Goal: Obtain resource: Obtain resource

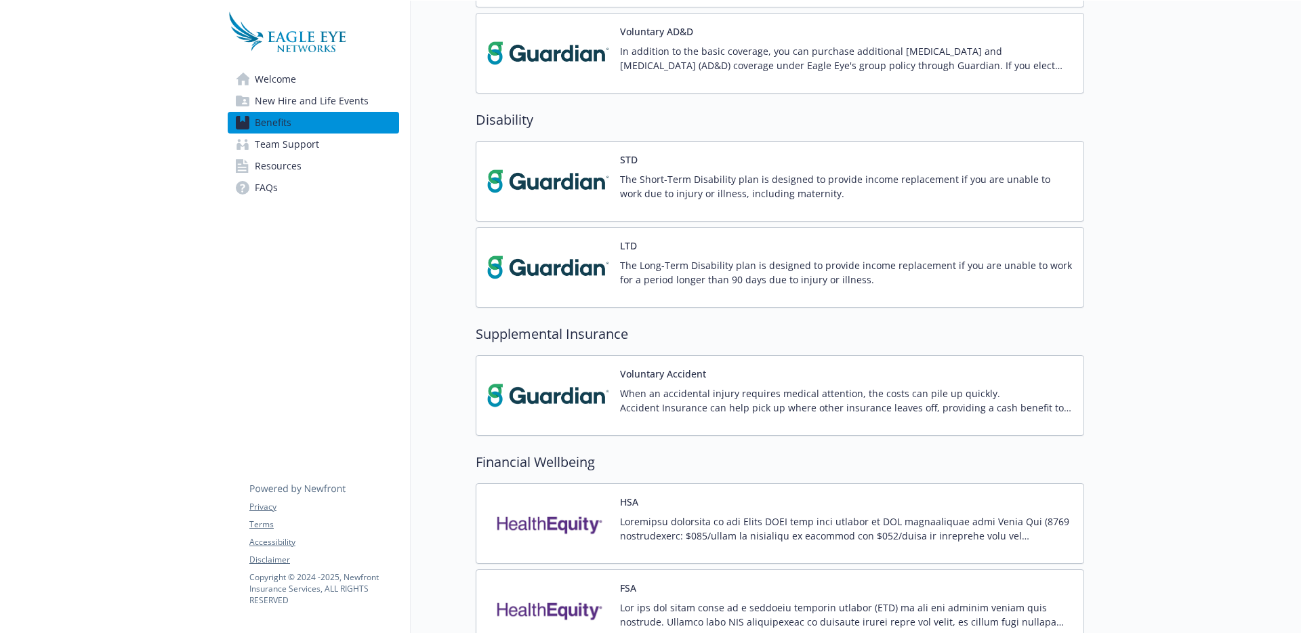
scroll to position [1204, 0]
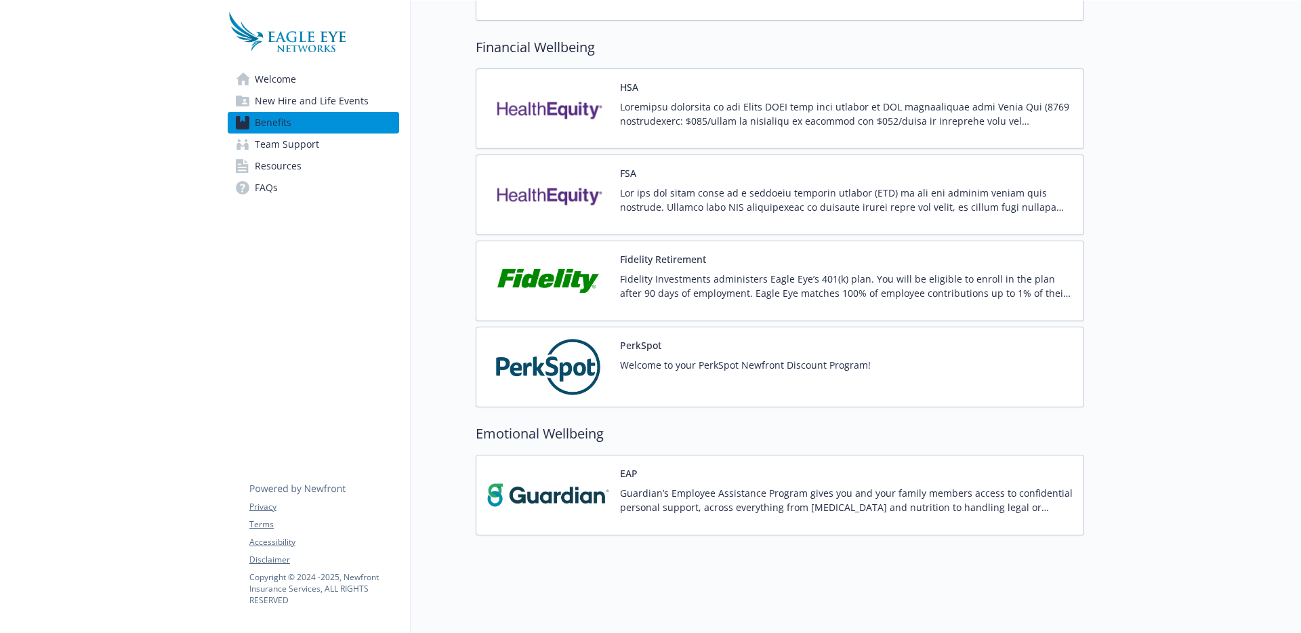
click at [593, 483] on img at bounding box center [548, 495] width 122 height 58
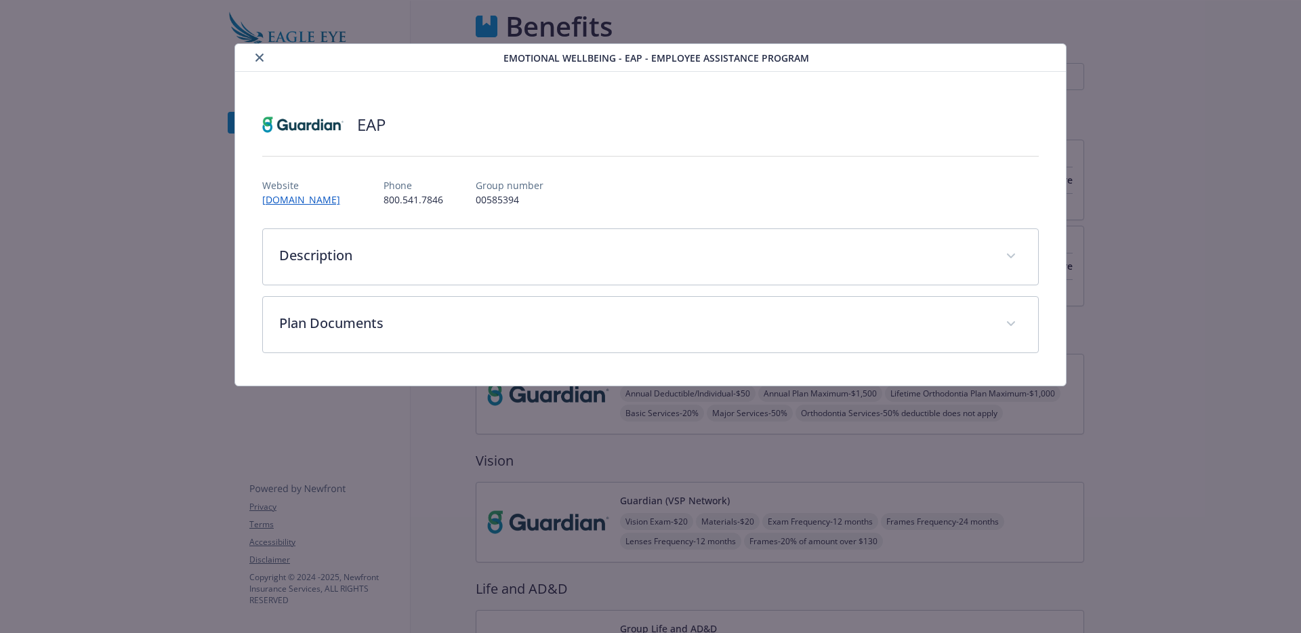
scroll to position [1204, 0]
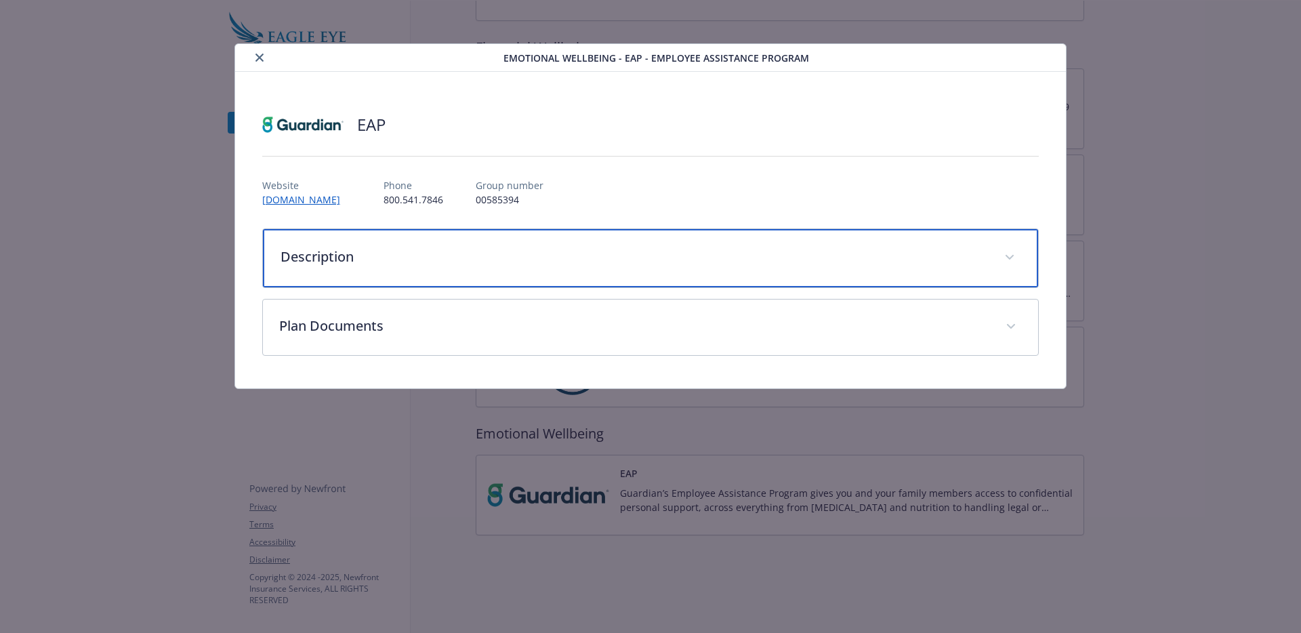
click at [364, 257] on p "Description" at bounding box center [634, 257] width 708 height 20
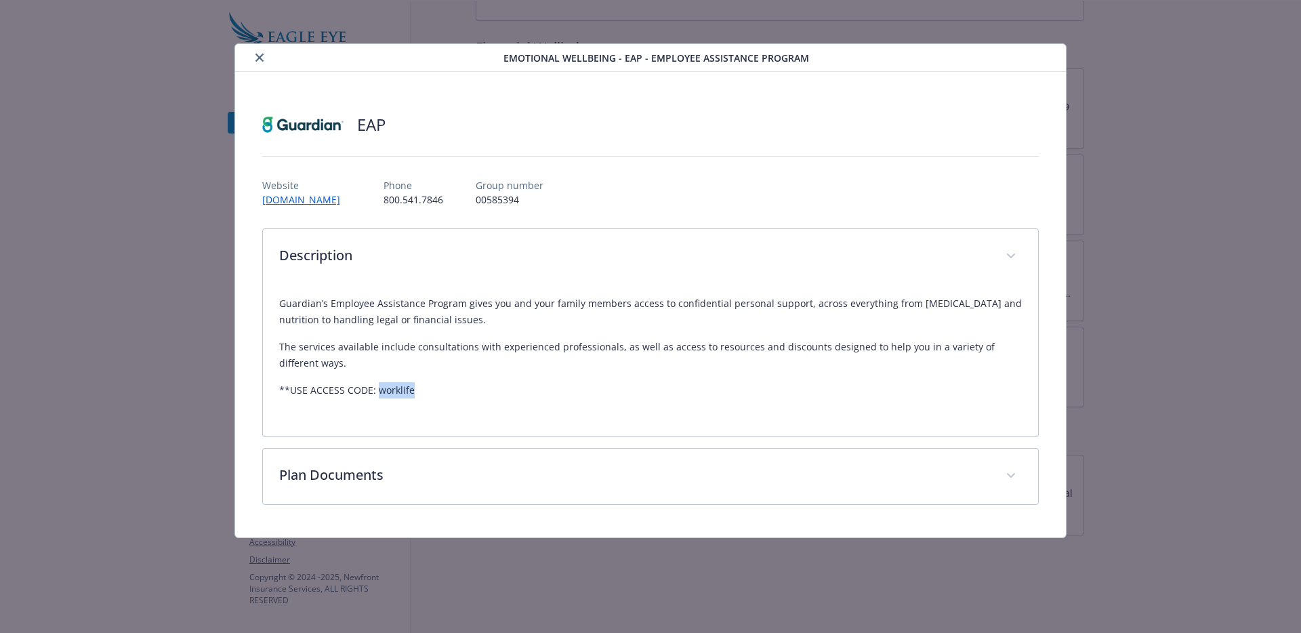
drag, startPoint x: 415, startPoint y: 392, endPoint x: 377, endPoint y: 391, distance: 37.9
click at [377, 391] on p "**USE ACCESS CODE: worklife" at bounding box center [650, 390] width 743 height 16
copy p "worklife"
drag, startPoint x: 467, startPoint y: 442, endPoint x: 473, endPoint y: 455, distance: 13.6
click at [467, 444] on div "Description Guardian’s Employee Assistance Program gives you and your family me…" at bounding box center [650, 366] width 777 height 276
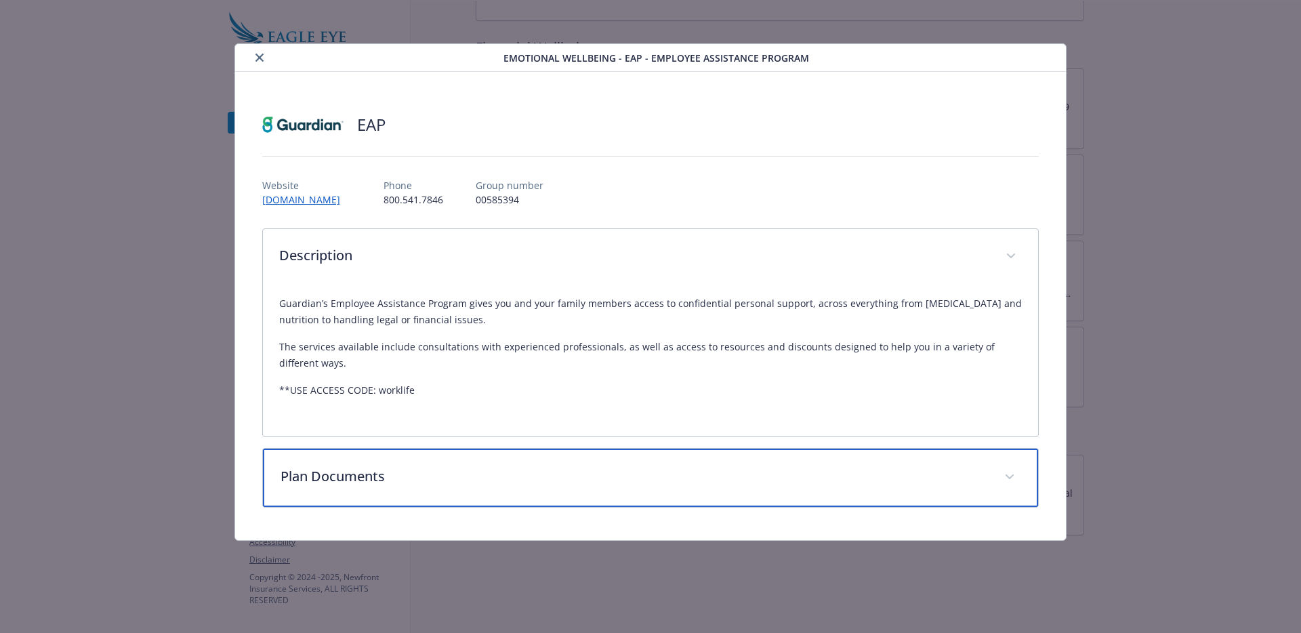
click at [468, 484] on p "Plan Documents" at bounding box center [634, 476] width 708 height 20
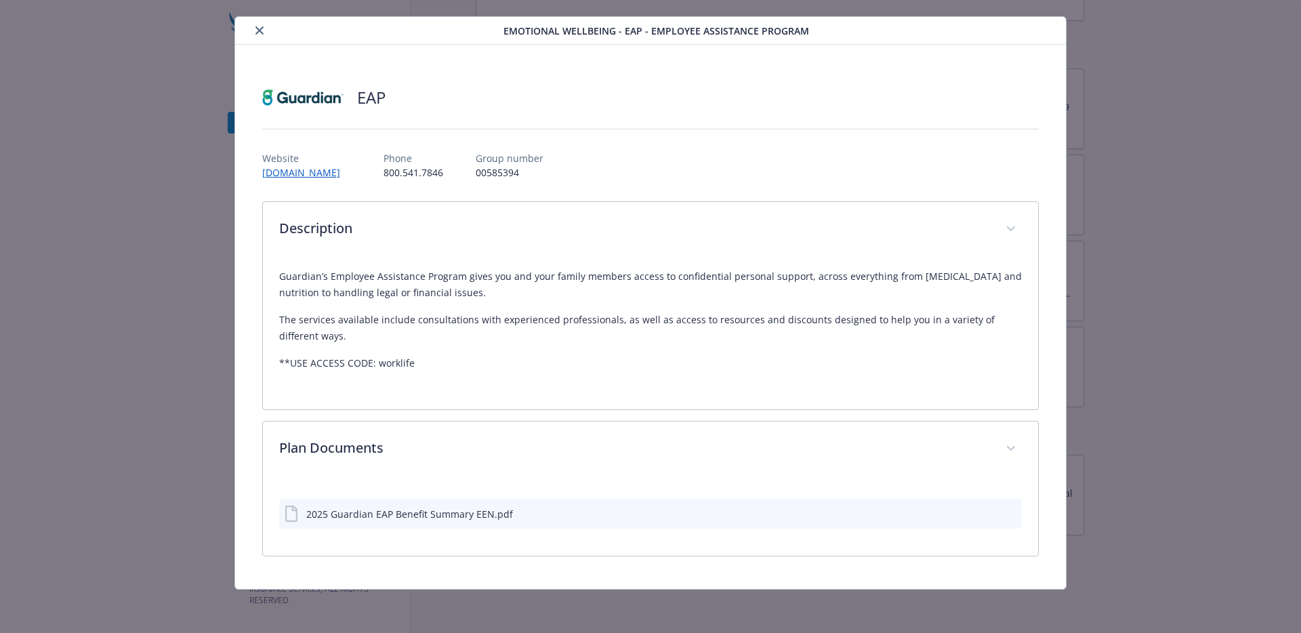
click at [446, 513] on div "2025 Guardian EAP Benefit Summary EEN.pdf" at bounding box center [409, 514] width 207 height 14
click at [982, 517] on icon "download file" at bounding box center [986, 516] width 11 height 3
click at [1003, 512] on icon "preview file" at bounding box center [1009, 512] width 12 height 9
